Goal: Use online tool/utility: Utilize a website feature to perform a specific function

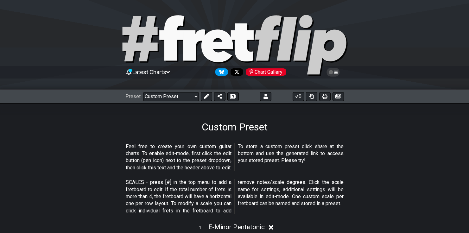
select select "/user-defined"
select select "Minor Pentatonic"
select select "E"
select select "Em7 chord"
select select "E"
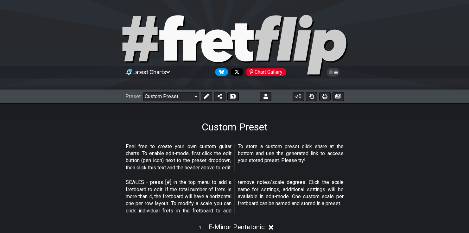
select select "E A D G B E"
select select "G major 7"
select select "G"
select select "E A D G B E"
select select "A"
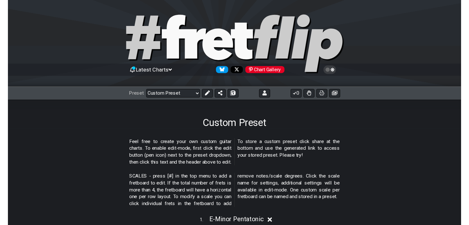
scroll to position [203, 0]
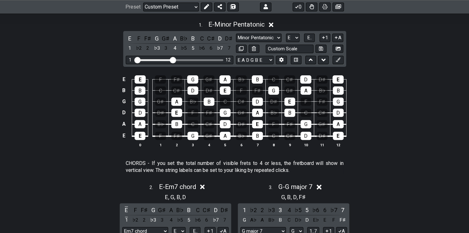
click at [113, 170] on section "CHORDS - If you set the total number of visible frets to 4 or less, the fretboa…" at bounding box center [234, 168] width 469 height 22
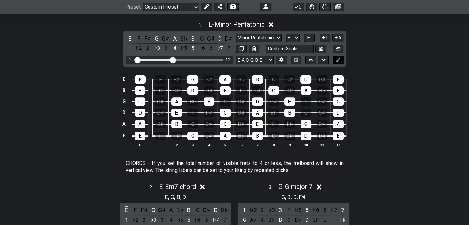
click at [338, 56] on button at bounding box center [338, 60] width 11 height 9
click at [255, 133] on div "B" at bounding box center [257, 136] width 11 height 8
click at [340, 60] on icon at bounding box center [338, 59] width 5 height 5
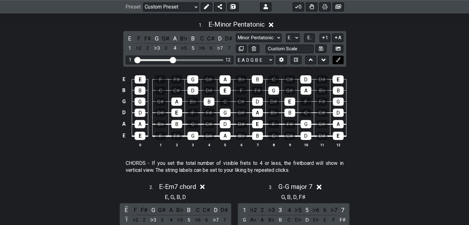
click at [340, 59] on button at bounding box center [338, 60] width 11 height 9
drag, startPoint x: 306, startPoint y: 138, endPoint x: 303, endPoint y: 143, distance: 5.7
click at [297, 146] on th "9" at bounding box center [290, 145] width 16 height 7
click at [310, 134] on div "D" at bounding box center [306, 136] width 11 height 8
click at [336, 57] on icon at bounding box center [338, 59] width 5 height 5
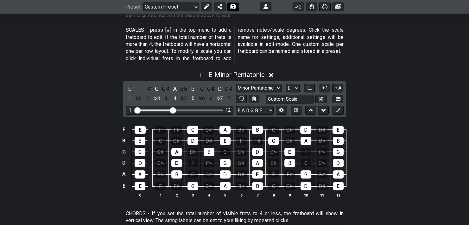
scroll to position [152, 0]
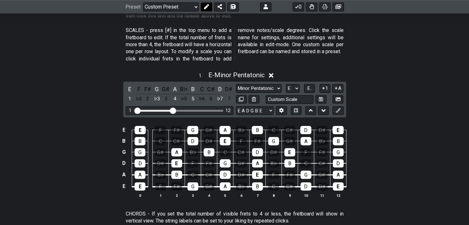
click at [205, 9] on icon at bounding box center [206, 6] width 5 height 5
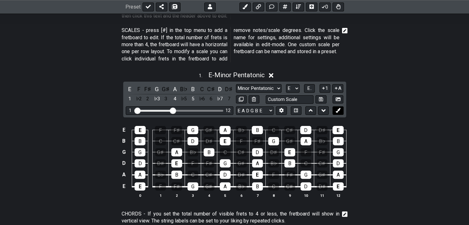
click at [340, 110] on button at bounding box center [338, 110] width 11 height 9
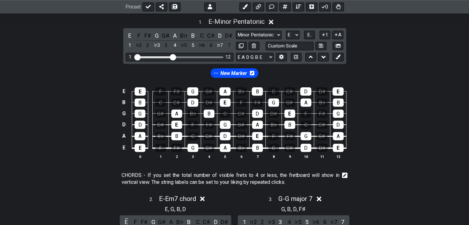
scroll to position [228, 0]
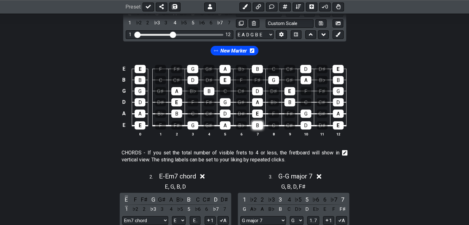
click at [256, 127] on div "B" at bounding box center [257, 125] width 11 height 8
click at [308, 124] on div "D" at bounding box center [306, 125] width 11 height 8
click at [309, 114] on div "G" at bounding box center [306, 114] width 11 height 8
click at [258, 113] on div "E" at bounding box center [257, 114] width 11 height 8
click at [256, 102] on div "A" at bounding box center [257, 102] width 11 height 8
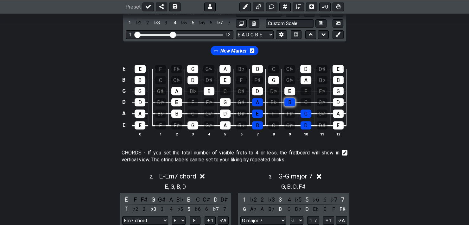
click at [294, 101] on div "B" at bounding box center [289, 102] width 11 height 8
drag, startPoint x: 258, startPoint y: 95, endPoint x: 259, endPoint y: 90, distance: 5.2
click at [258, 94] on tbody "E E F F♯ G G♯ A B♭ B C C♯ D D♯ E B B C C♯ D D♯ E F F♯ G G♯ A B♭ B G G G♯ A B♭ B…" at bounding box center [233, 95] width 226 height 74
click at [259, 90] on div "D" at bounding box center [257, 91] width 11 height 8
click at [290, 87] on div "E" at bounding box center [289, 91] width 11 height 8
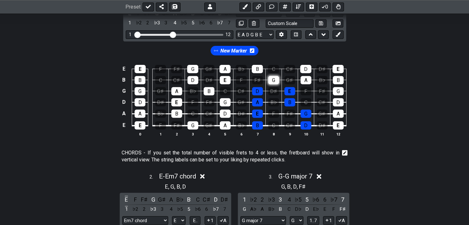
click at [275, 78] on div "G" at bounding box center [273, 80] width 11 height 8
click at [308, 79] on div "A" at bounding box center [306, 80] width 11 height 8
click at [257, 67] on div "B" at bounding box center [257, 69] width 11 height 8
click at [308, 68] on div "D" at bounding box center [305, 69] width 11 height 8
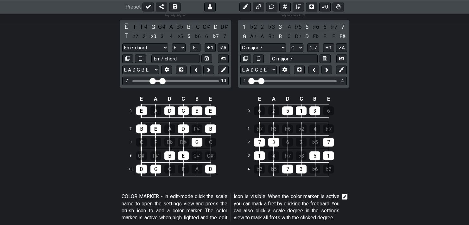
scroll to position [405, 0]
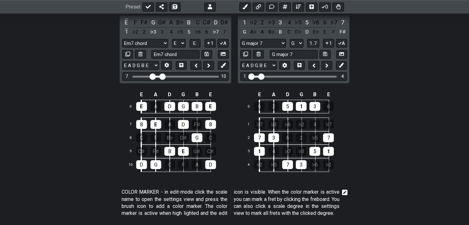
drag, startPoint x: 240, startPoint y: 111, endPoint x: 131, endPoint y: 118, distance: 108.9
click at [131, 119] on div "Feel free to create your own custom guitar charts. To enable edit-mode, first c…" at bounding box center [234, 77] width 469 height 698
